Goal: Task Accomplishment & Management: Complete application form

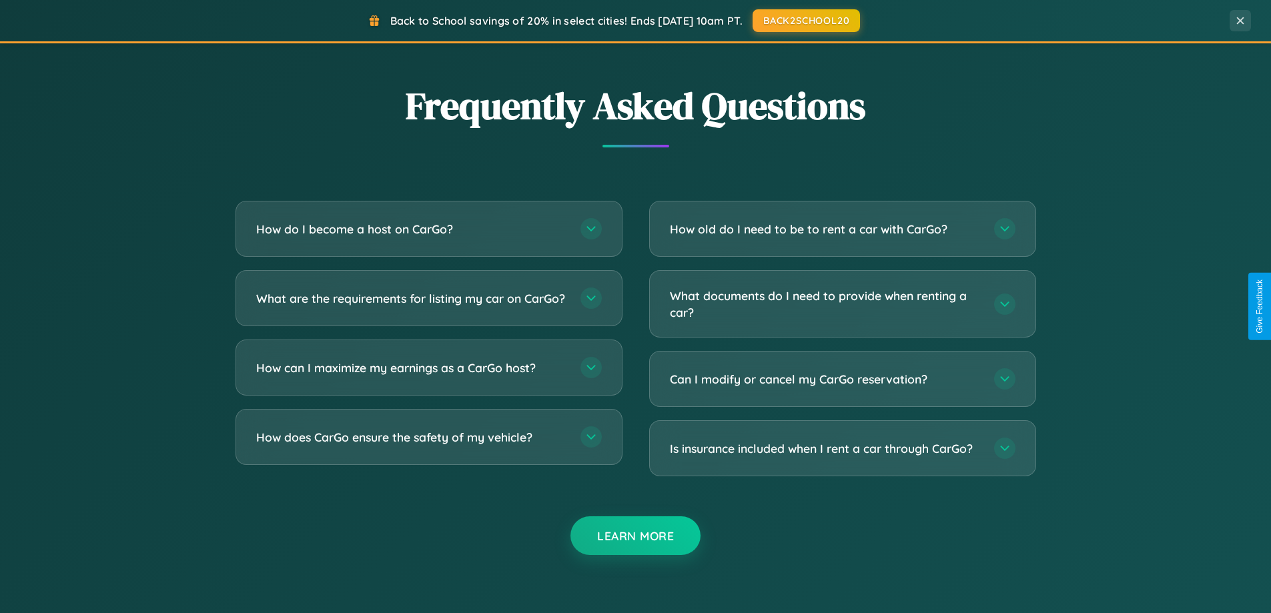
scroll to position [2567, 0]
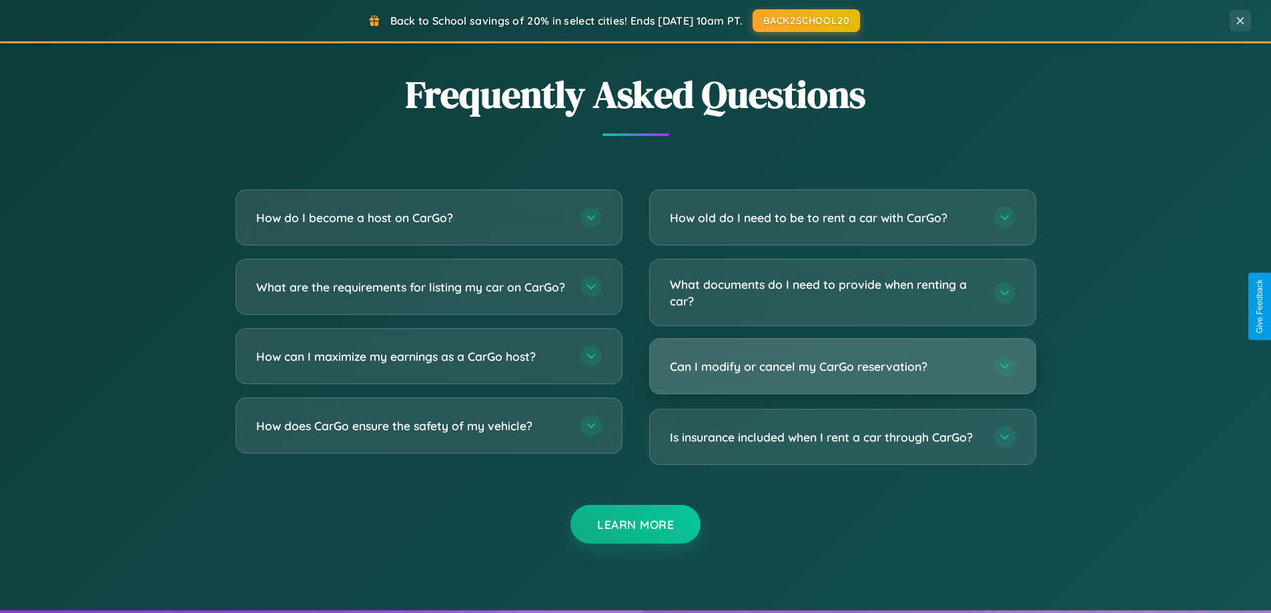
click at [842, 366] on h3 "Can I modify or cancel my CarGo reservation?" at bounding box center [825, 366] width 311 height 17
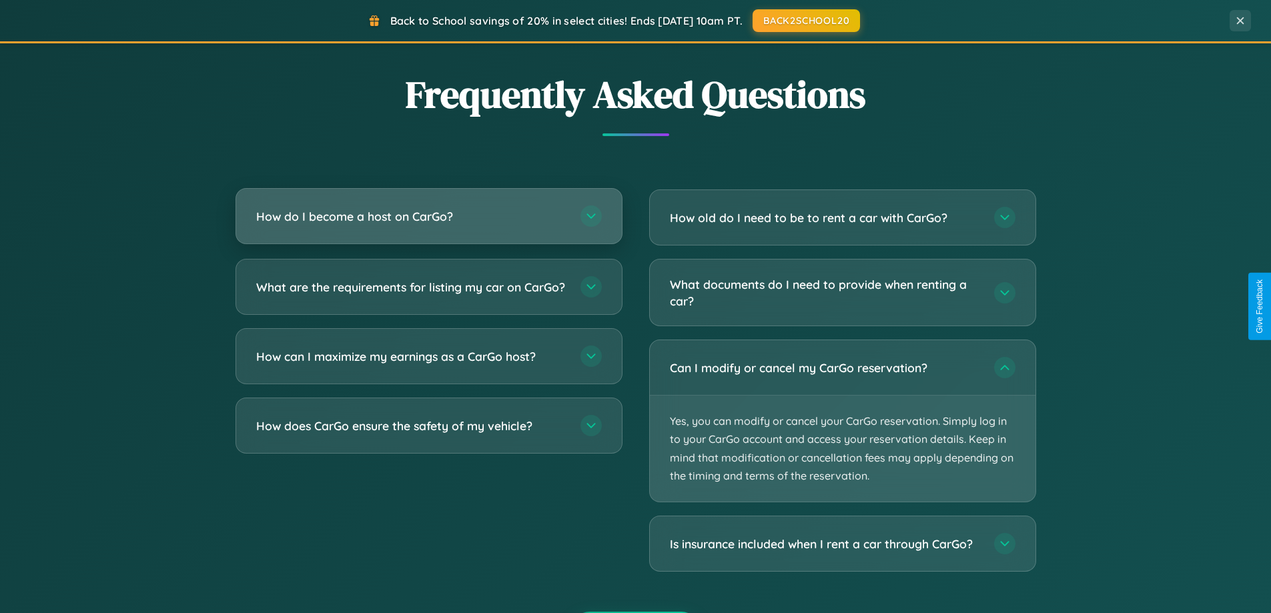
click at [428, 217] on h3 "How do I become a host on CarGo?" at bounding box center [411, 216] width 311 height 17
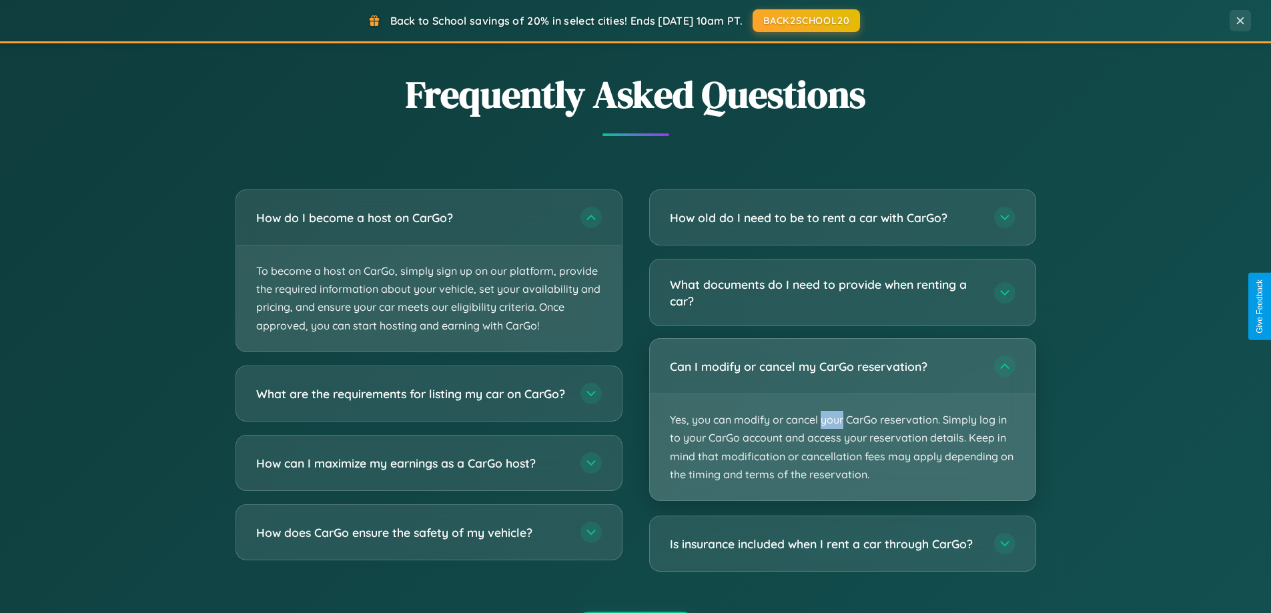
click at [842, 420] on p "Yes, you can modify or cancel your CarGo reservation. Simply log in to your Car…" at bounding box center [843, 447] width 386 height 106
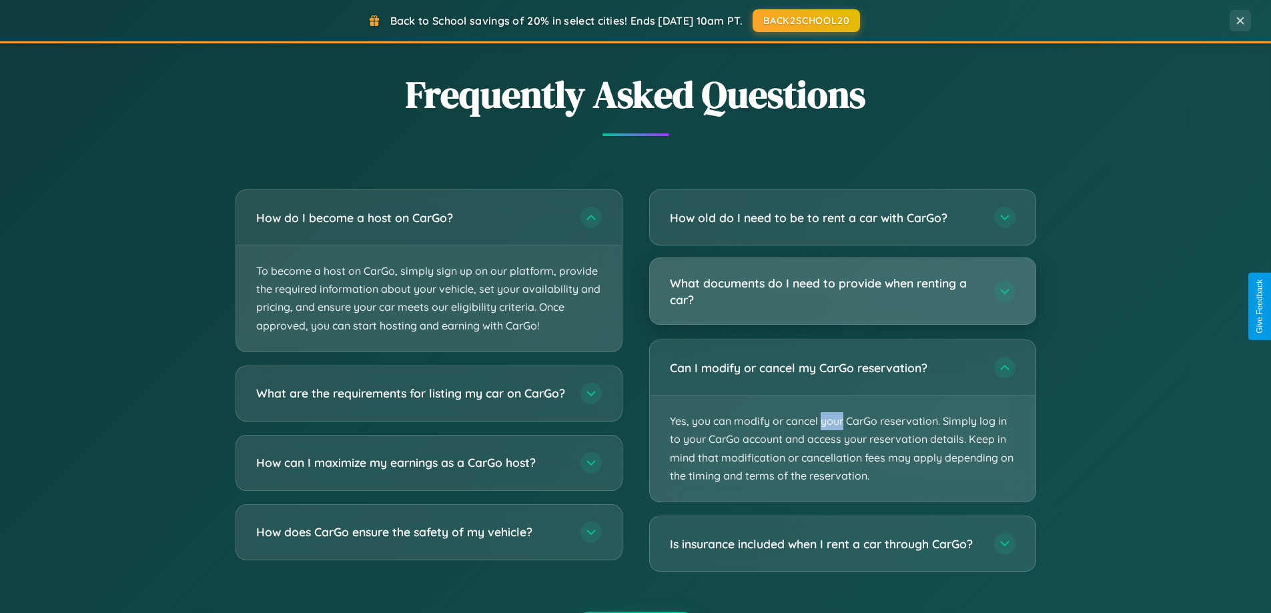
click at [842, 292] on h3 "What documents do I need to provide when renting a car?" at bounding box center [825, 291] width 311 height 33
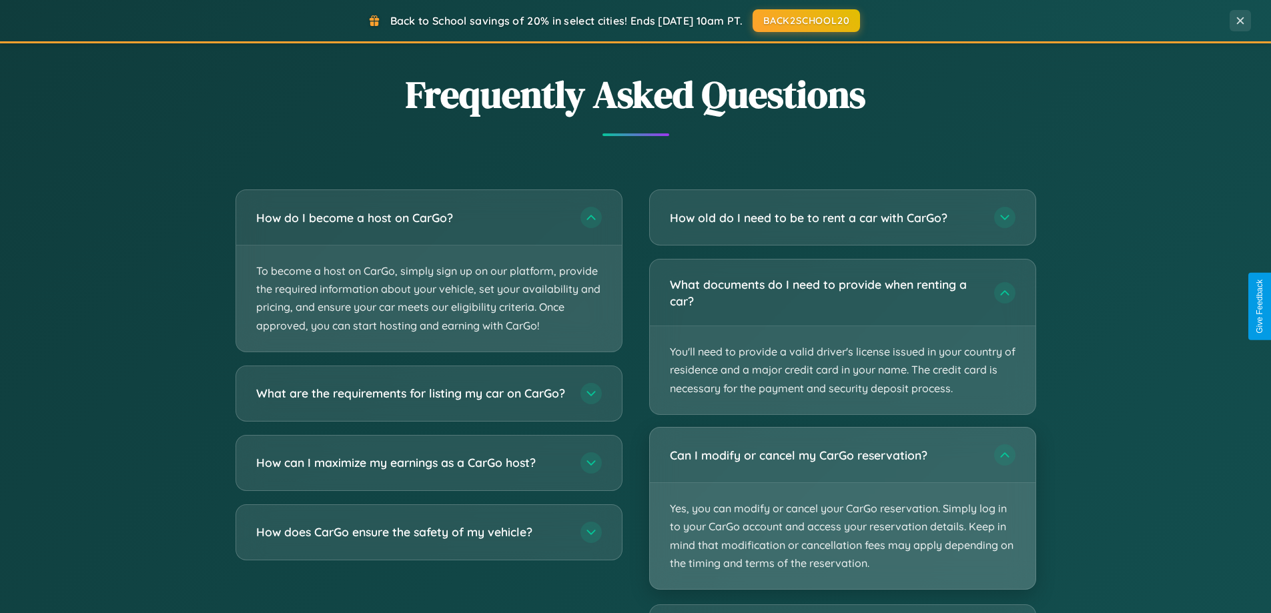
click at [842, 509] on p "Yes, you can modify or cancel your CarGo reservation. Simply log in to your Car…" at bounding box center [843, 536] width 386 height 106
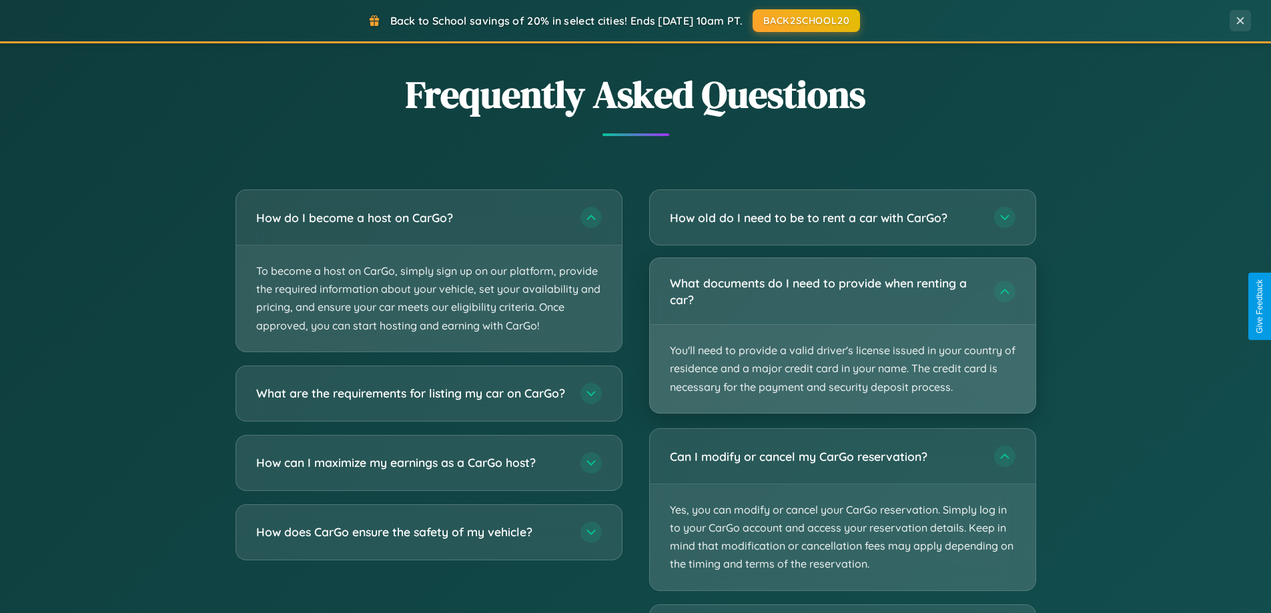
click at [842, 336] on p "You'll need to provide a valid driver's license issued in your country of resid…" at bounding box center [843, 369] width 386 height 88
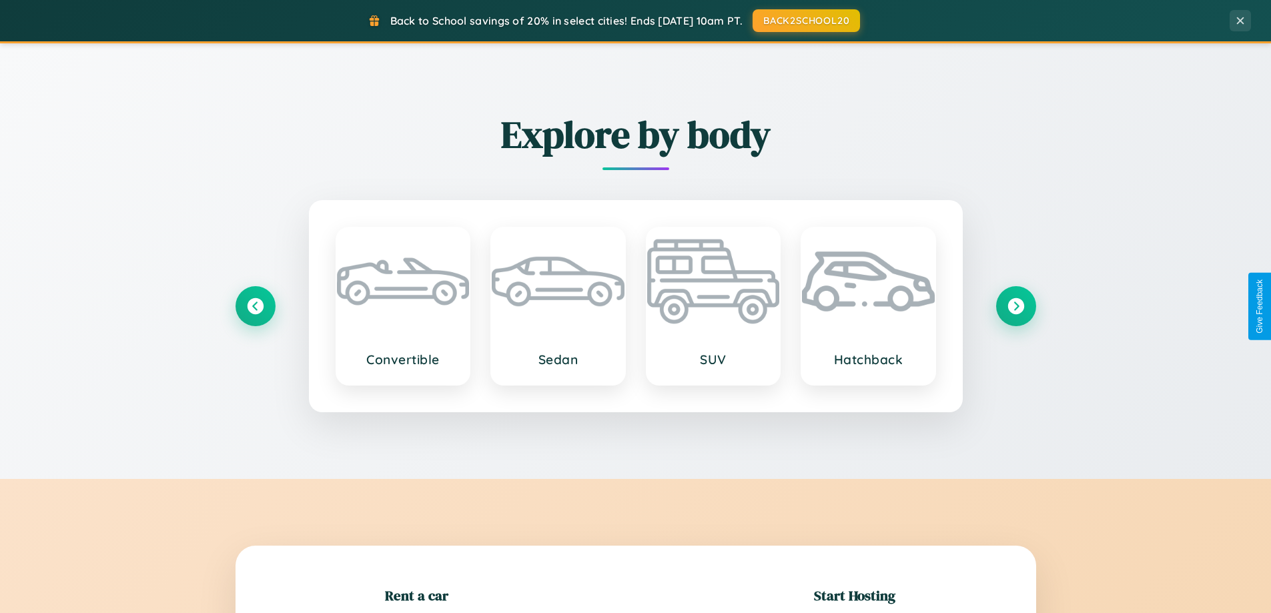
scroll to position [288, 0]
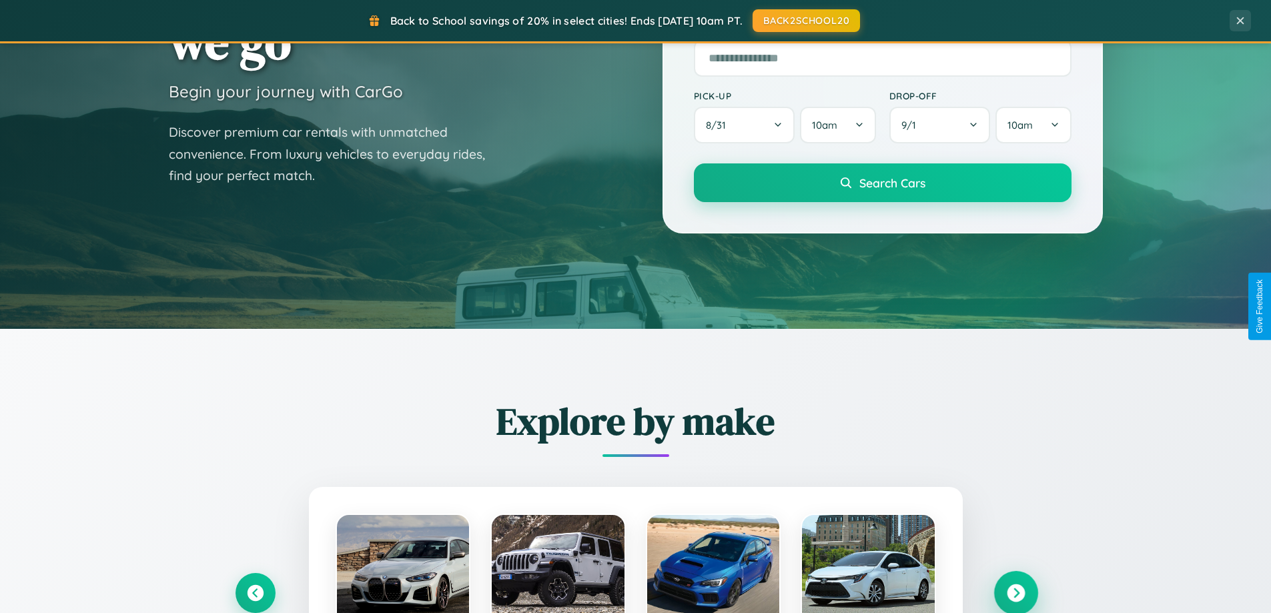
click at [1015, 593] on icon at bounding box center [1016, 593] width 18 height 18
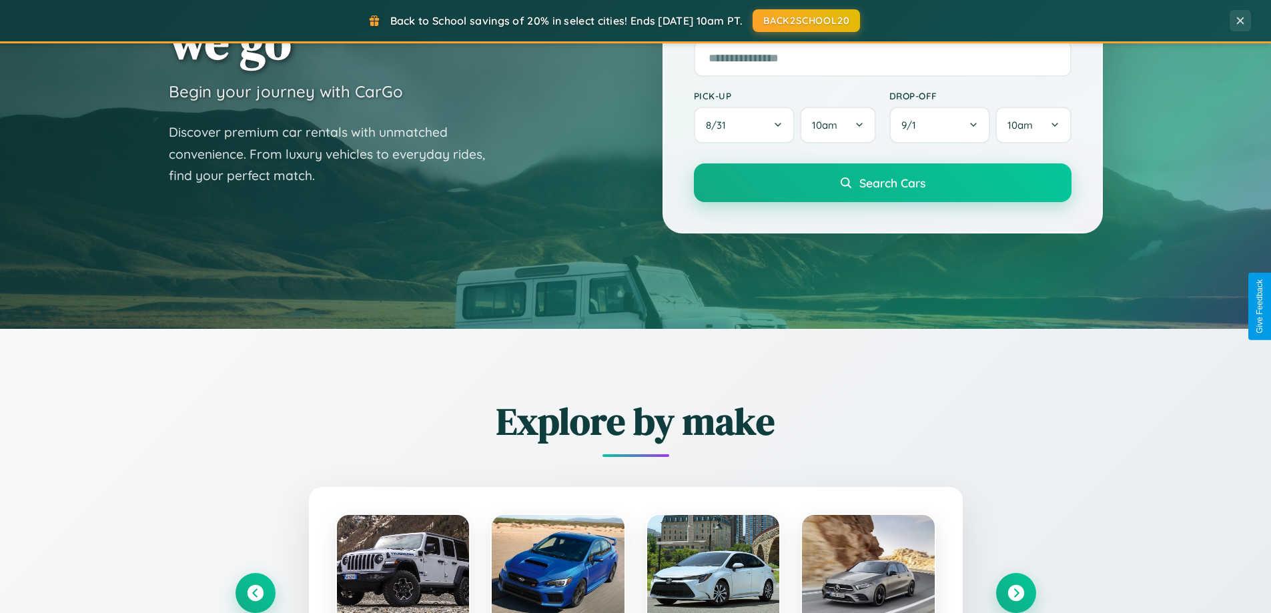
scroll to position [0, 0]
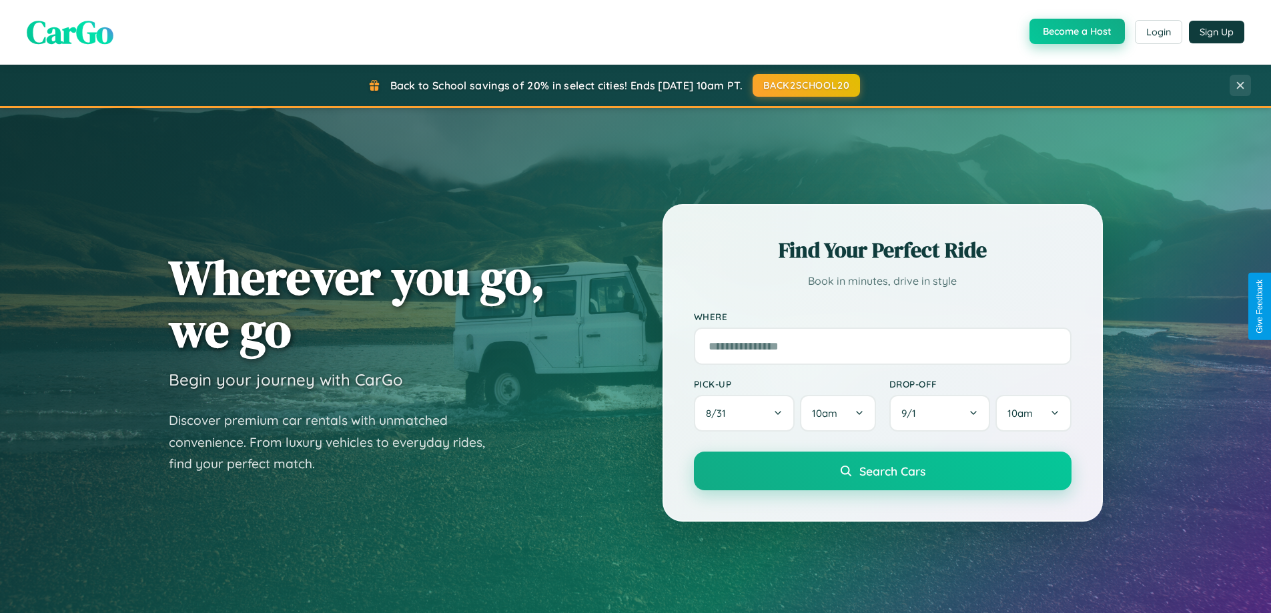
click at [1075, 31] on button "Become a Host" at bounding box center [1076, 31] width 95 height 25
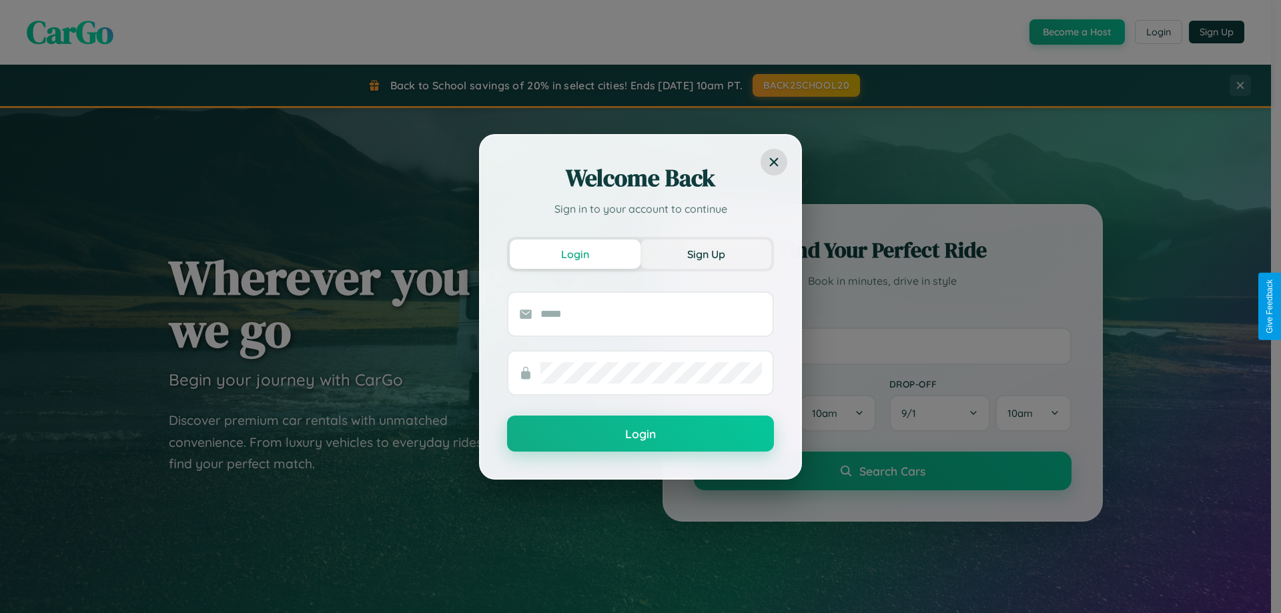
click at [706, 254] on button "Sign Up" at bounding box center [705, 254] width 131 height 29
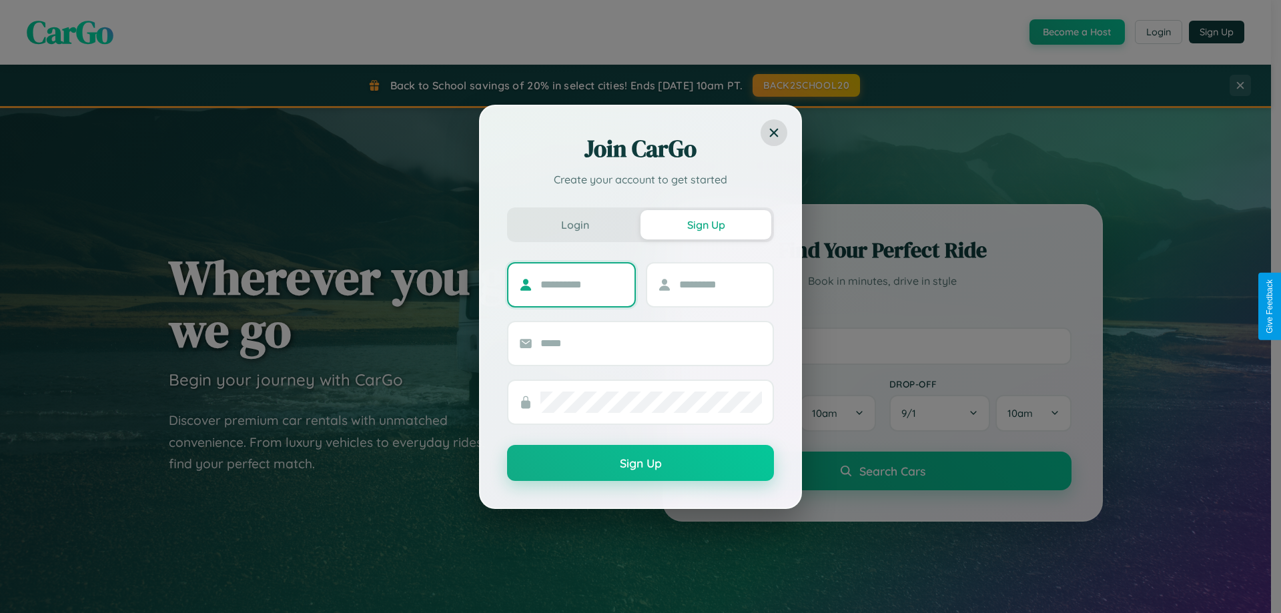
click at [582, 284] on input "text" at bounding box center [581, 284] width 83 height 21
type input "*****"
click at [720, 284] on input "text" at bounding box center [720, 284] width 83 height 21
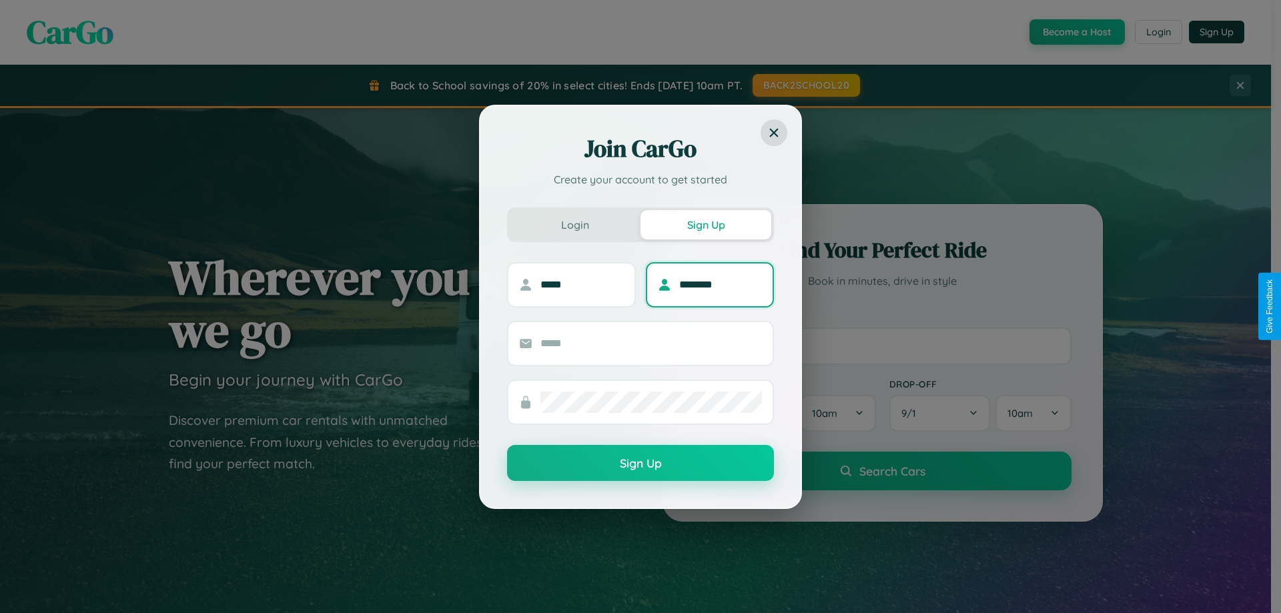
type input "********"
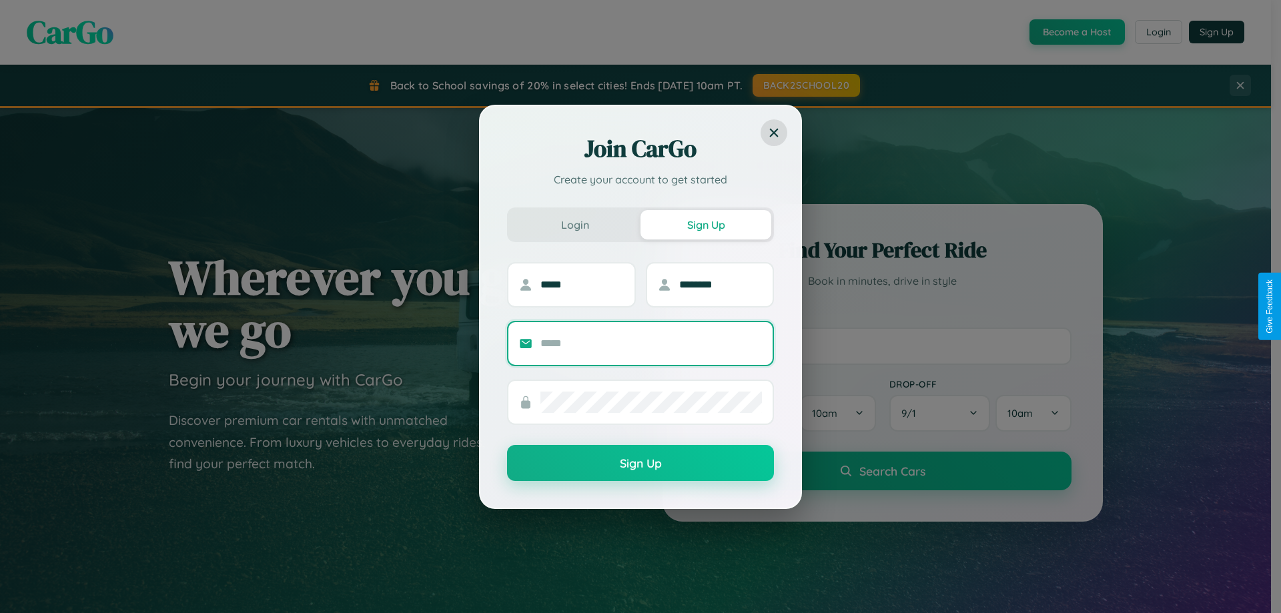
click at [651, 343] on input "text" at bounding box center [650, 343] width 221 height 21
type input "**********"
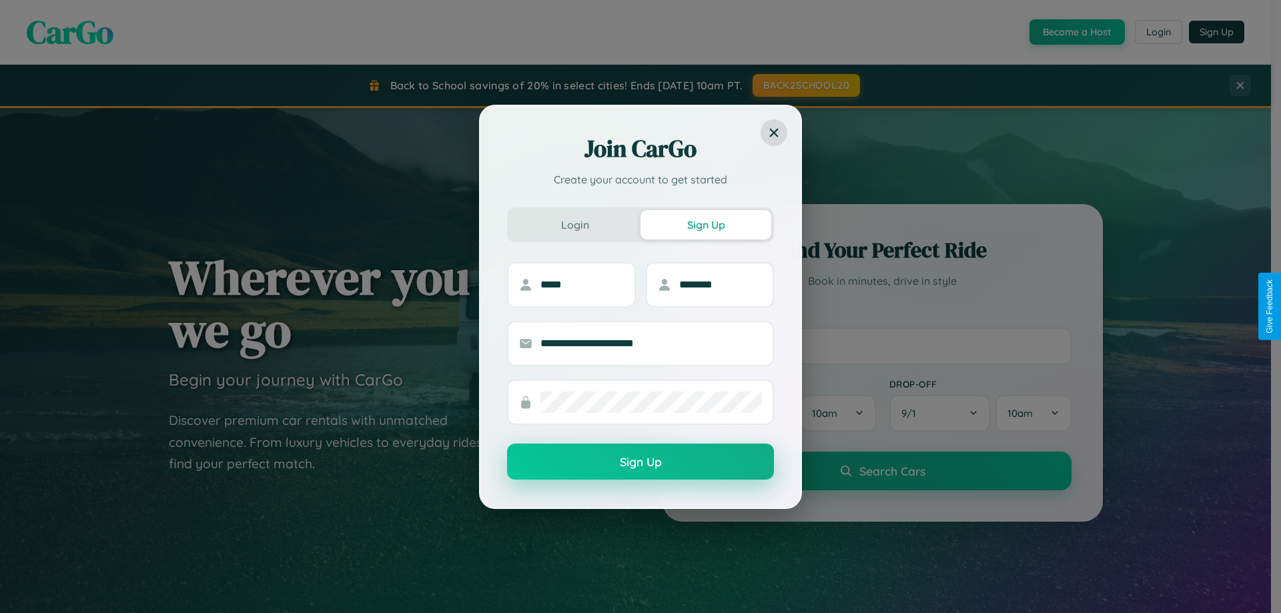
click at [640, 462] on button "Sign Up" at bounding box center [640, 462] width 267 height 36
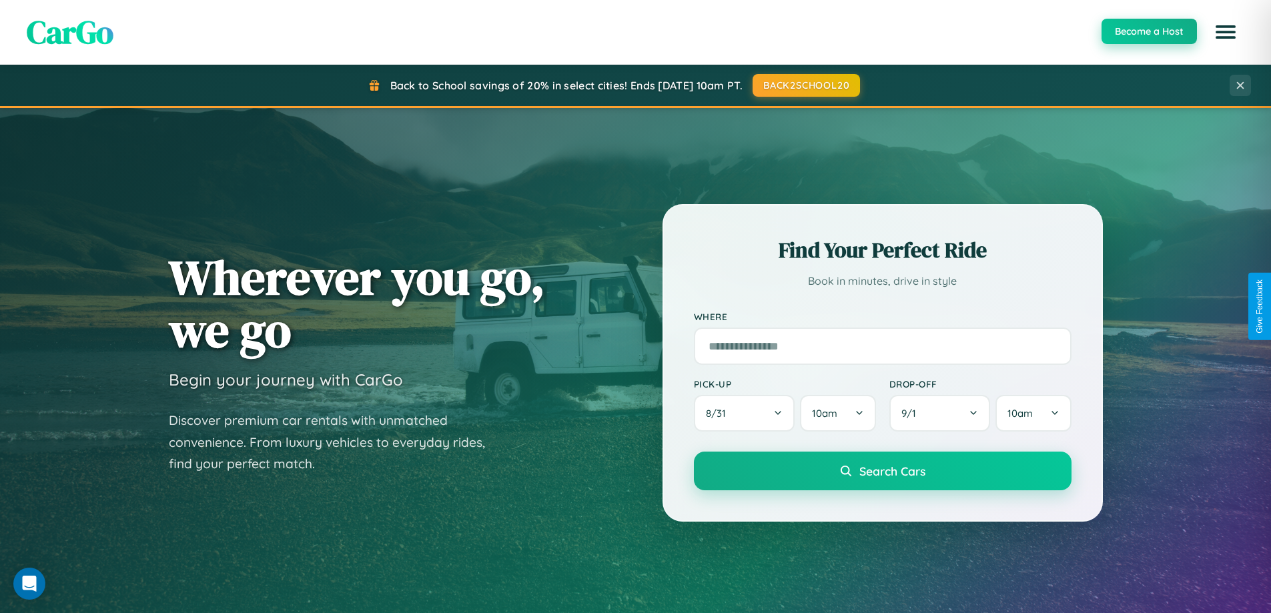
click at [1148, 31] on button "Become a Host" at bounding box center [1148, 31] width 95 height 25
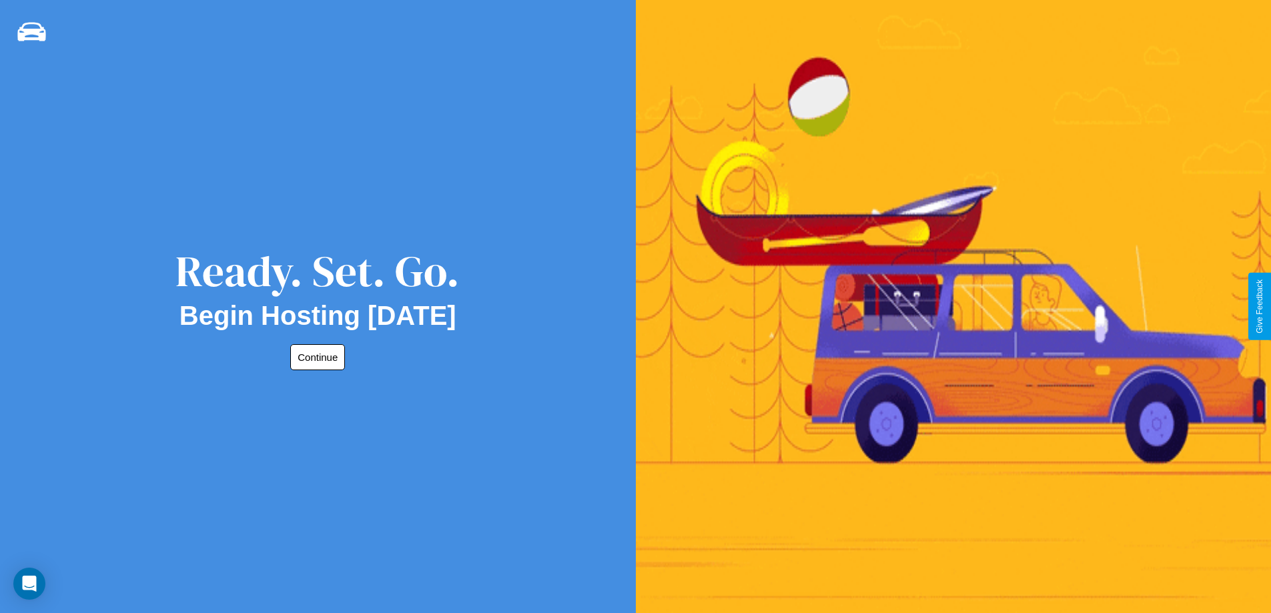
click at [315, 357] on button "Continue" at bounding box center [317, 357] width 55 height 26
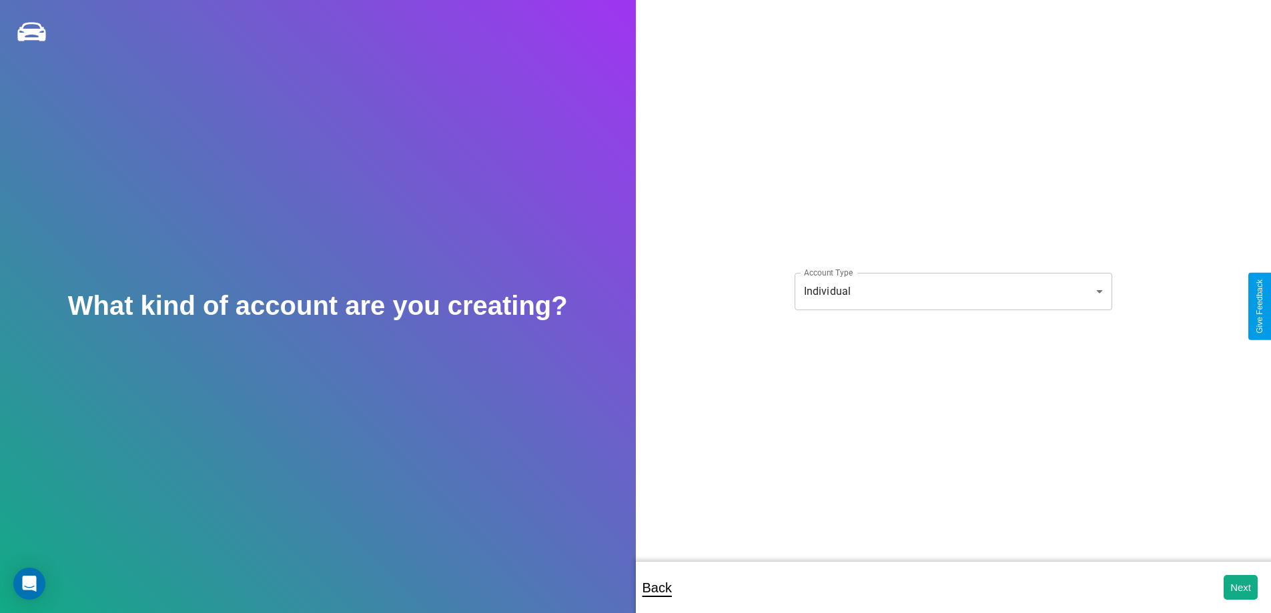
click at [953, 291] on body "**********" at bounding box center [635, 315] width 1271 height 631
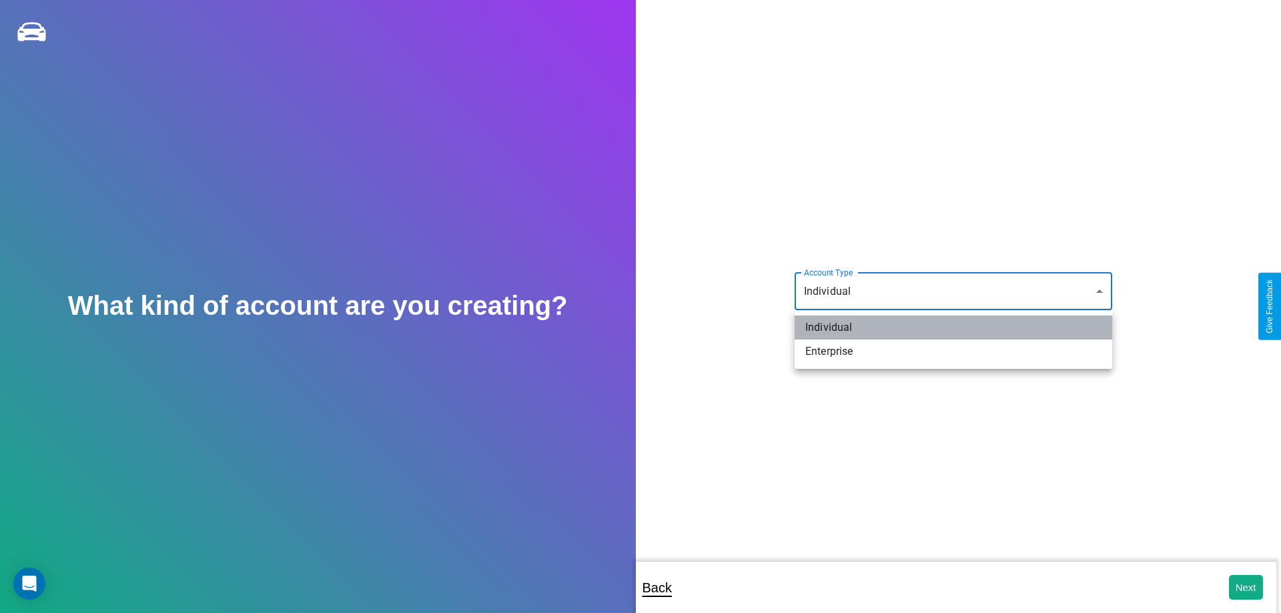
click at [953, 328] on li "Individual" at bounding box center [954, 328] width 318 height 24
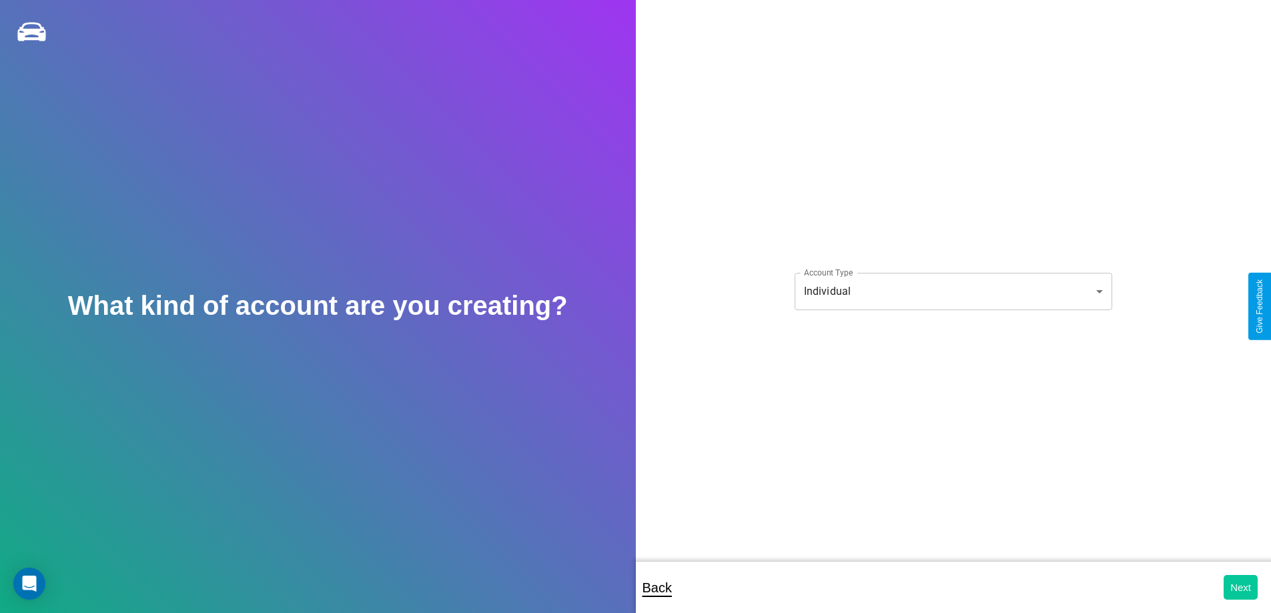
click at [1240, 587] on button "Next" at bounding box center [1241, 587] width 34 height 25
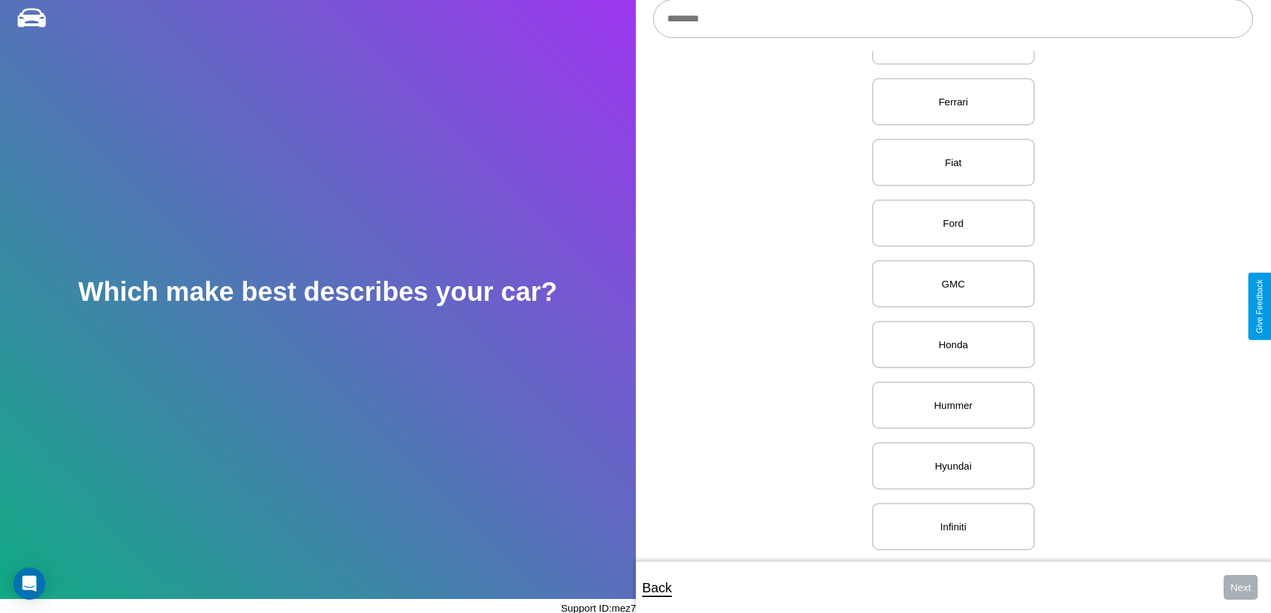
scroll to position [699, 0]
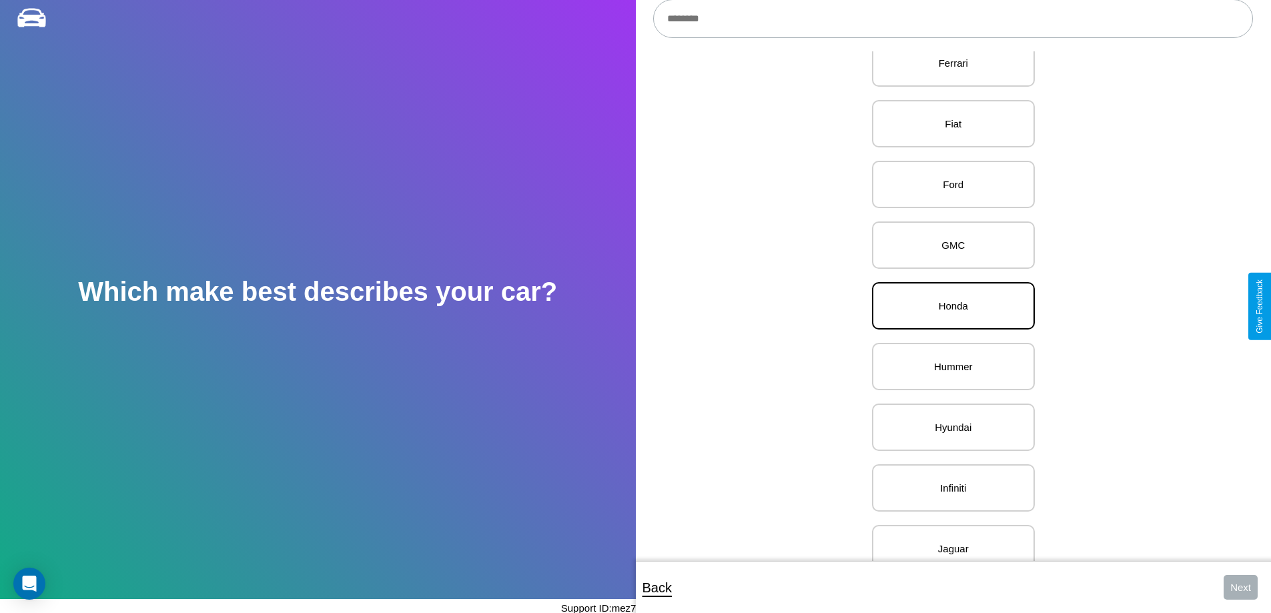
click at [948, 306] on p "Honda" at bounding box center [953, 306] width 133 height 18
click at [1240, 587] on button "Next" at bounding box center [1241, 587] width 34 height 25
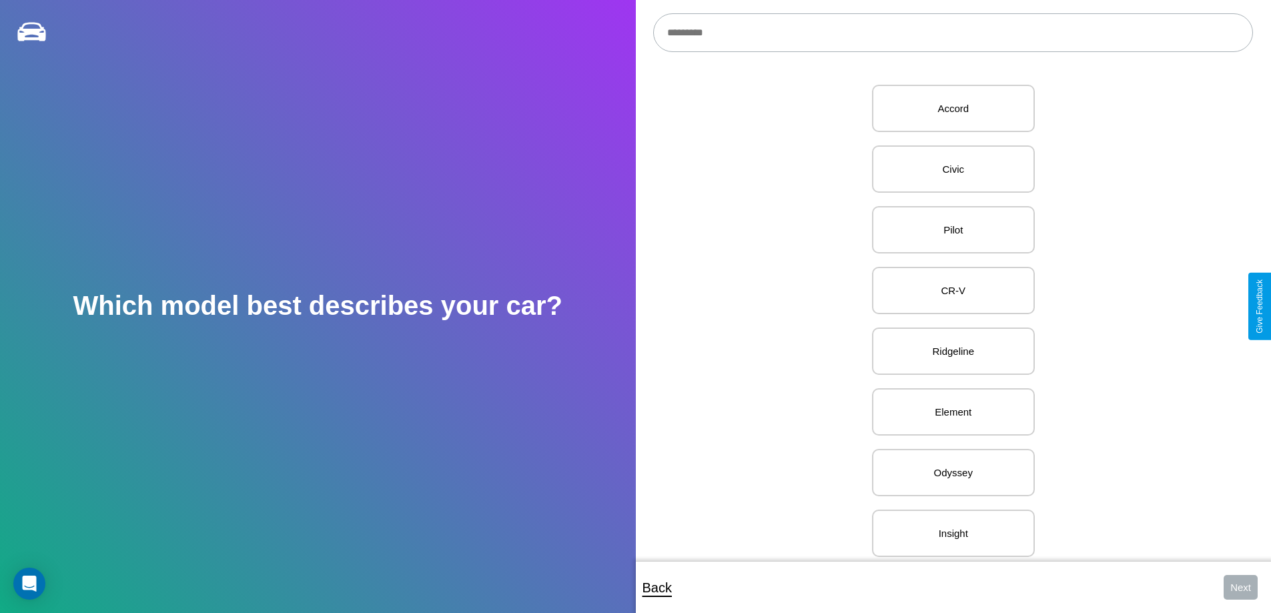
click at [953, 33] on input "text" at bounding box center [953, 32] width 600 height 39
type input "**********"
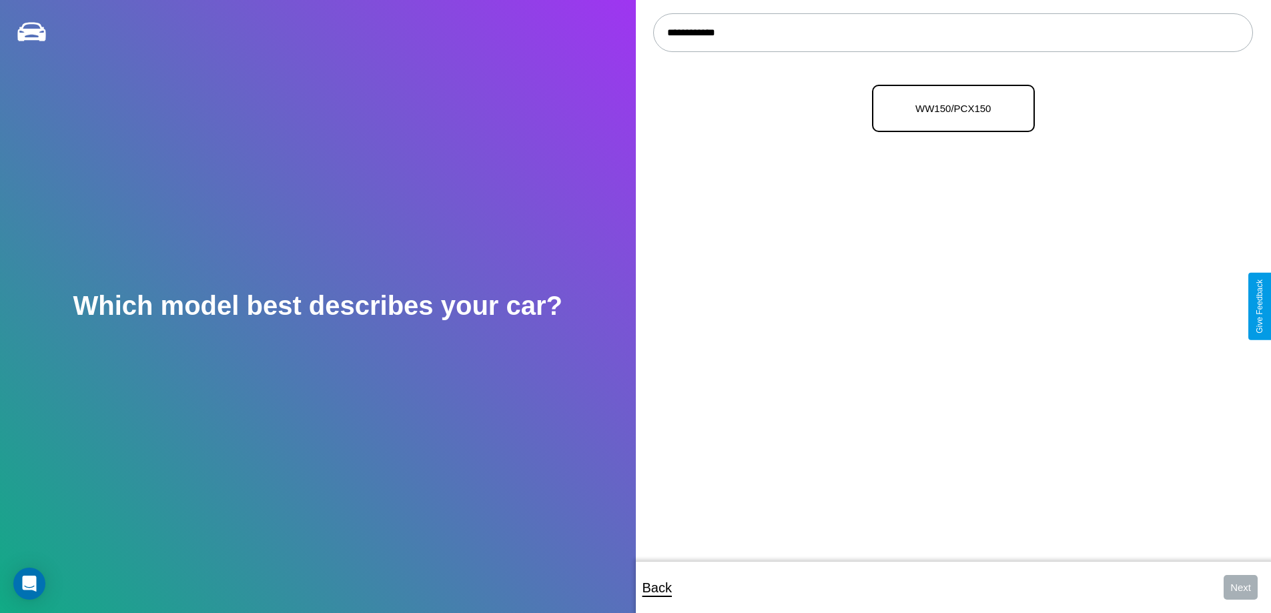
click at [948, 109] on p "WW150/PCX150" at bounding box center [953, 108] width 133 height 18
click at [1240, 587] on button "Next" at bounding box center [1241, 587] width 34 height 25
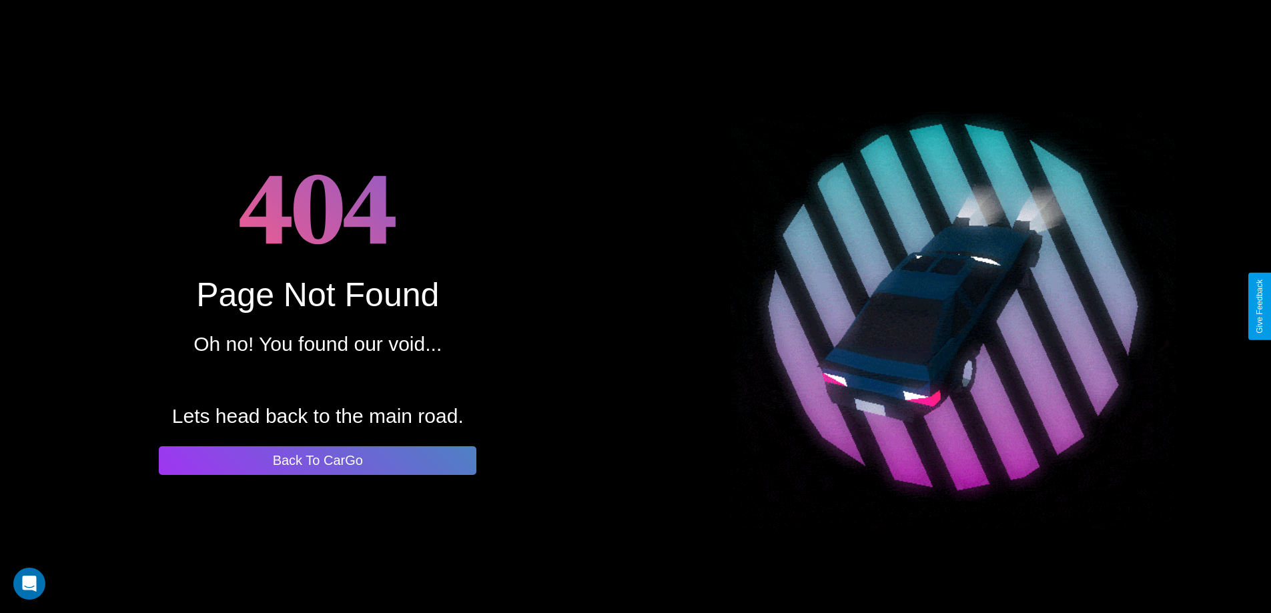
click at [318, 460] on button "Back To CarGo" at bounding box center [318, 460] width 318 height 29
